Goal: Task Accomplishment & Management: Manage account settings

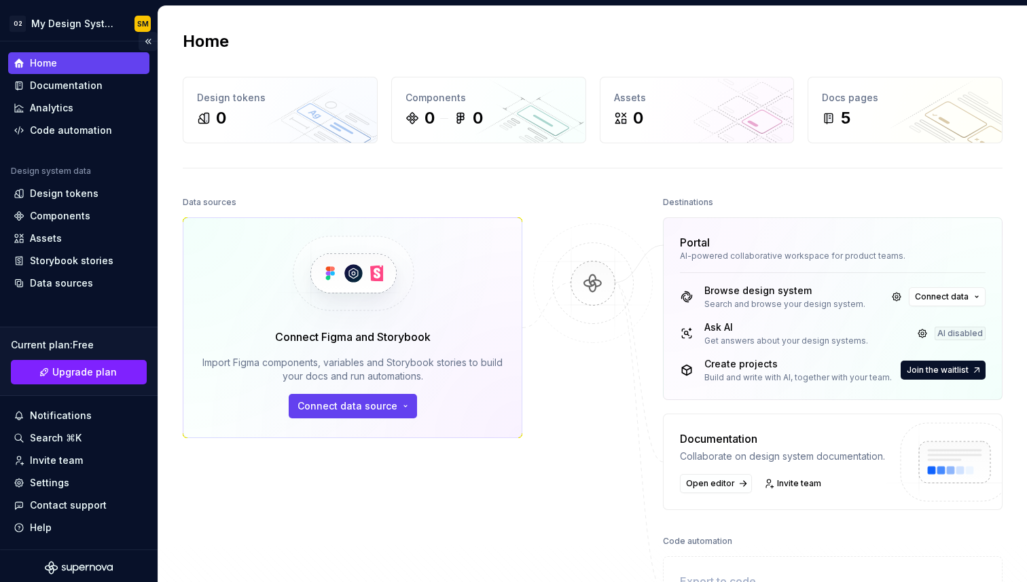
click at [154, 41] on button "Collapse sidebar" at bounding box center [148, 41] width 19 height 19
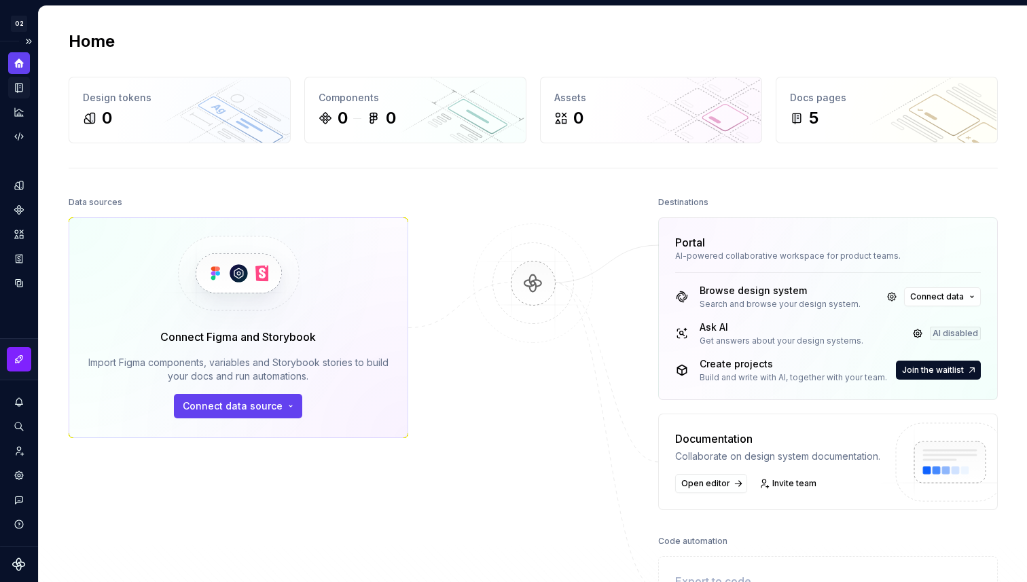
click at [12, 84] on div "Documentation" at bounding box center [19, 88] width 22 height 22
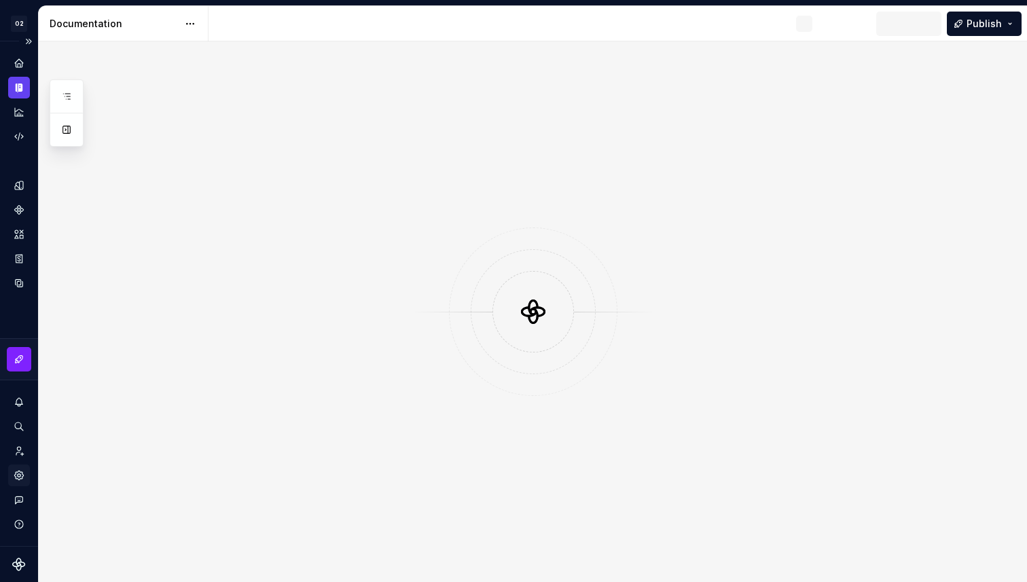
click at [15, 479] on icon "Settings" at bounding box center [19, 476] width 12 height 12
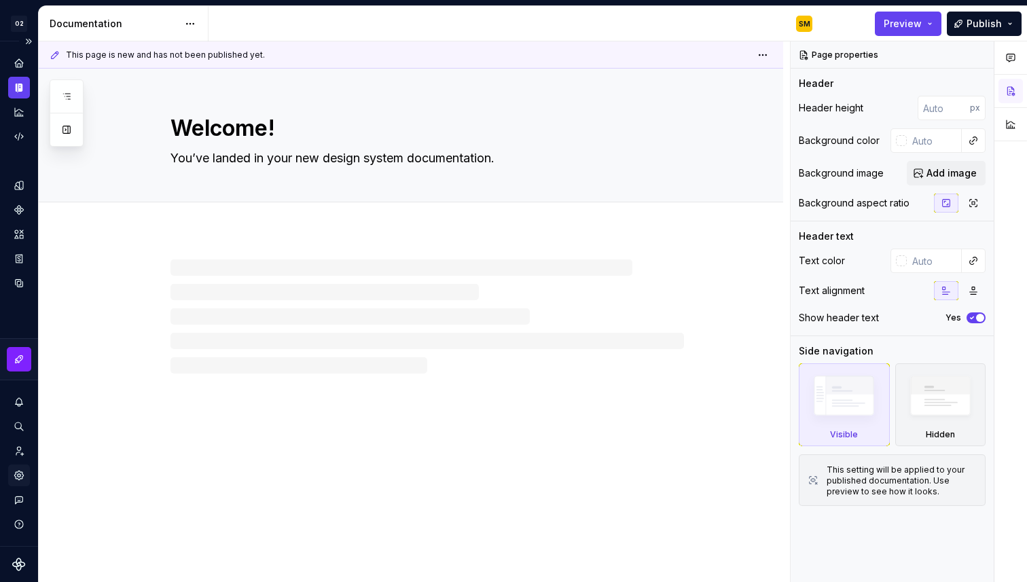
type textarea "*"
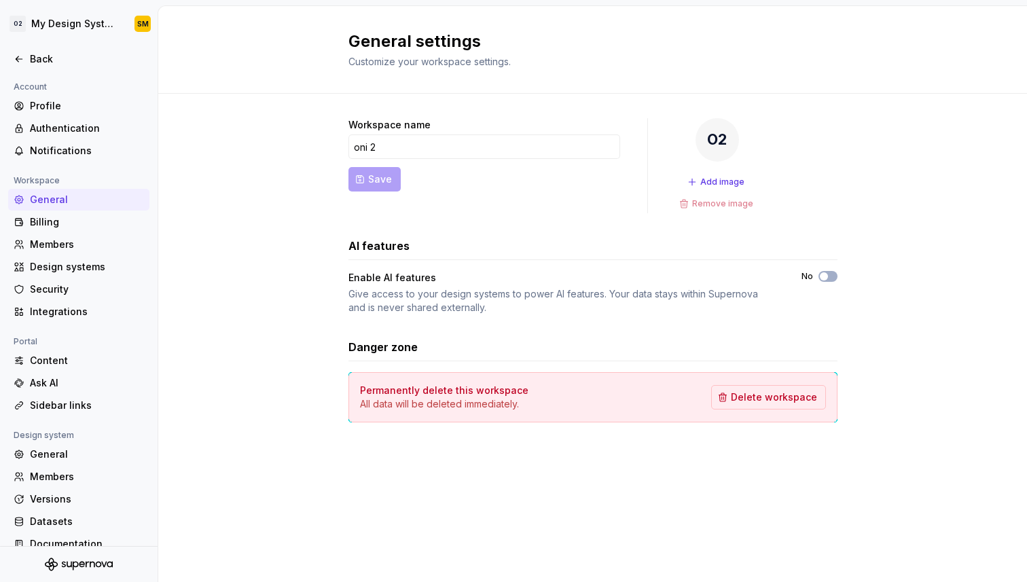
click at [268, 285] on div "Workspace name oni 2 Save O2 Add image Remove image AI features Enable AI featu…" at bounding box center [592, 284] width 869 height 381
